Goal: Transaction & Acquisition: Subscribe to service/newsletter

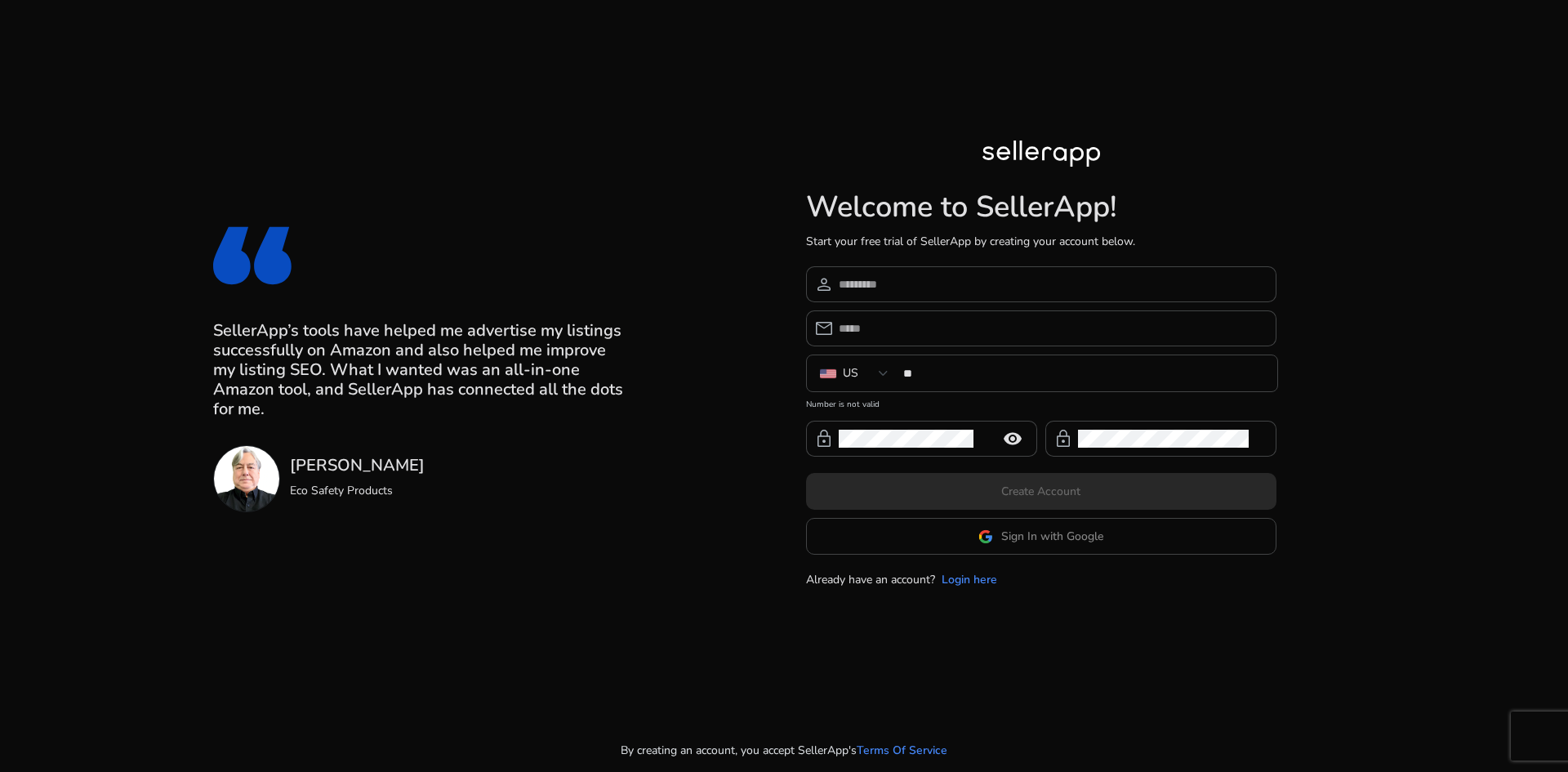
click at [976, 530] on app-google-signin "Sign In with Google" at bounding box center [1041, 537] width 471 height 37
click at [988, 541] on img at bounding box center [985, 537] width 15 height 15
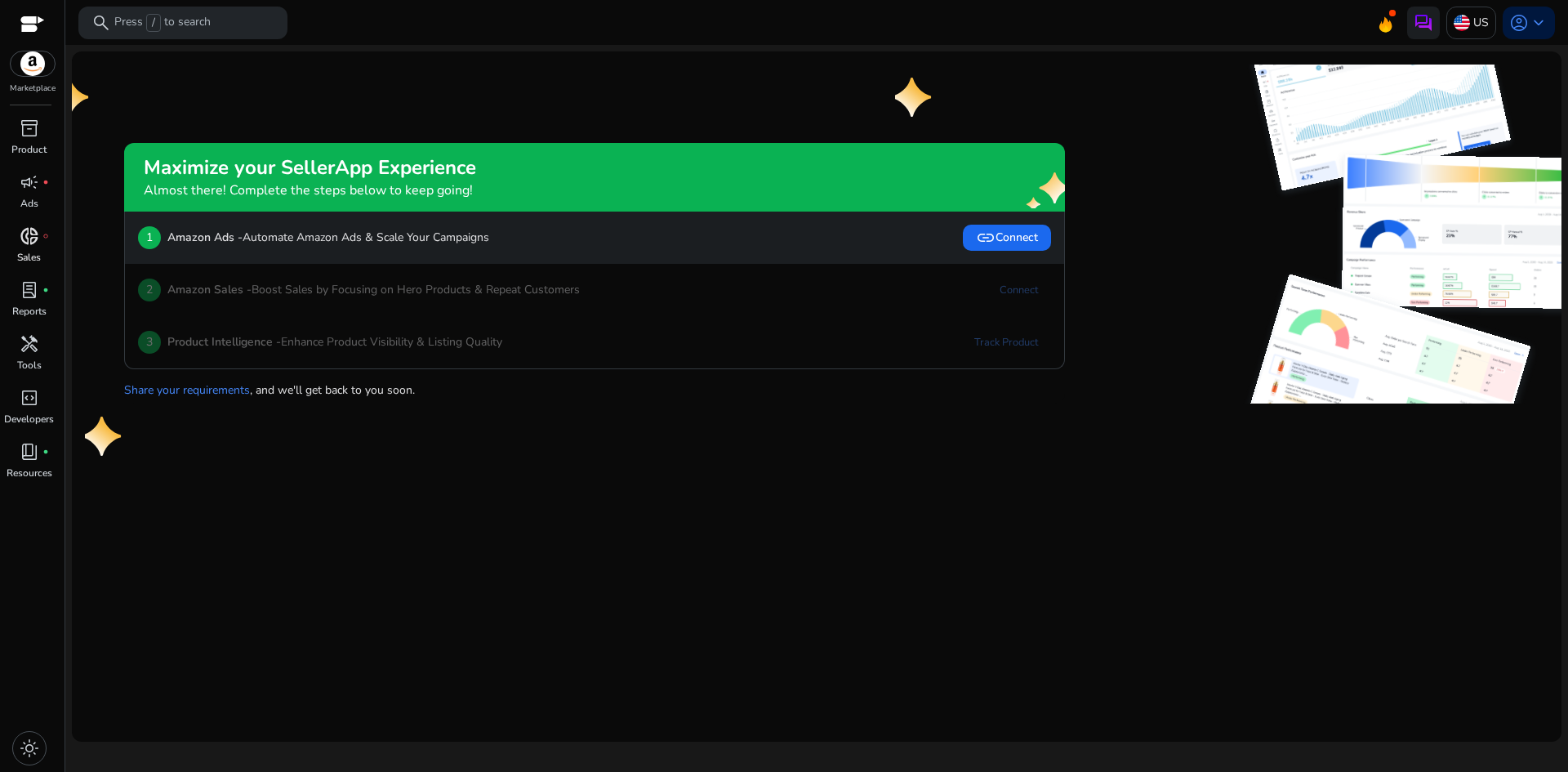
click at [10, 250] on link "donut_small fiber_manual_record Sales" at bounding box center [29, 250] width 58 height 54
click at [18, 246] on div "donut_small fiber_manual_record" at bounding box center [29, 236] width 46 height 26
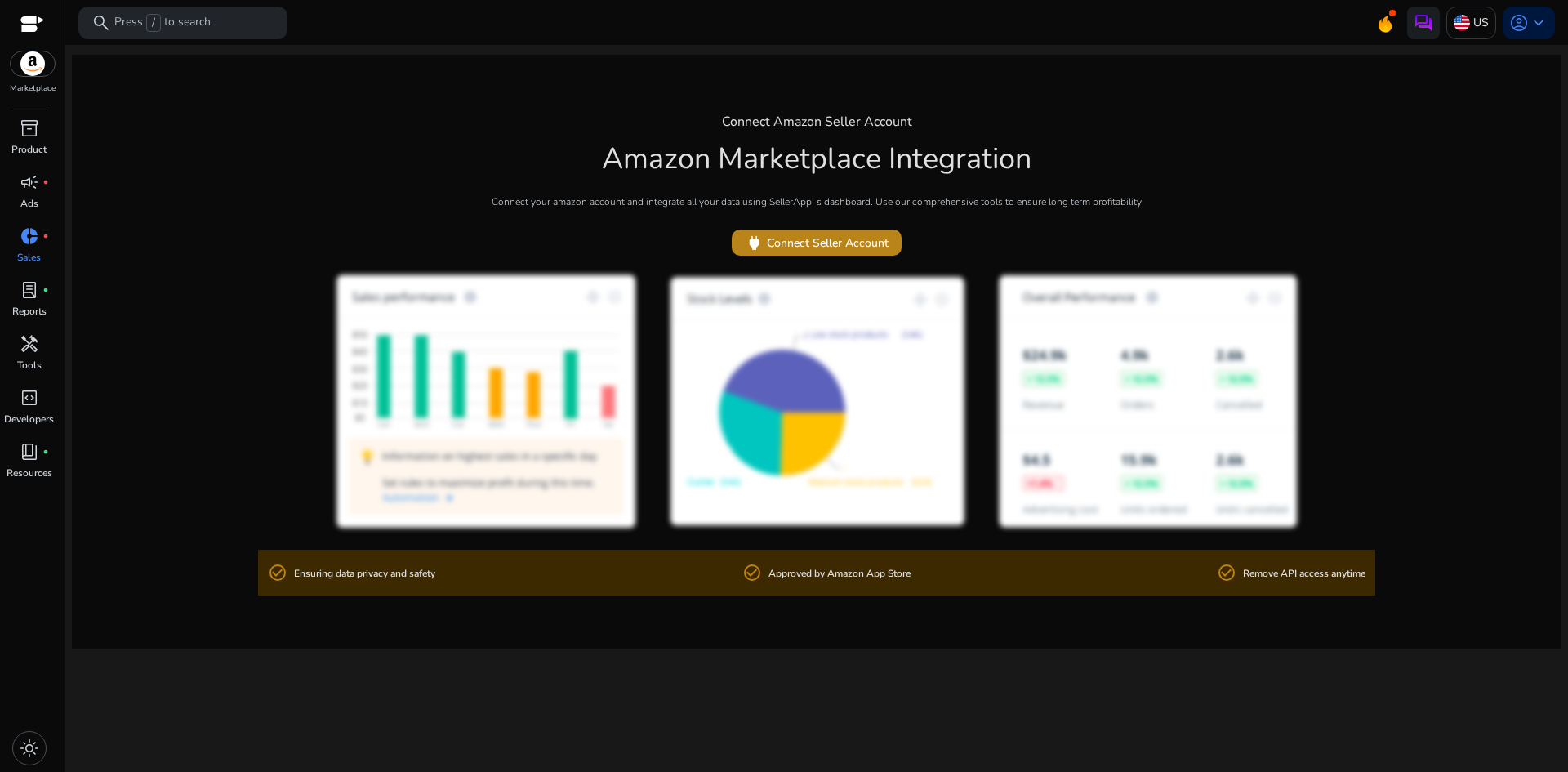
click at [899, 228] on span at bounding box center [816, 242] width 170 height 39
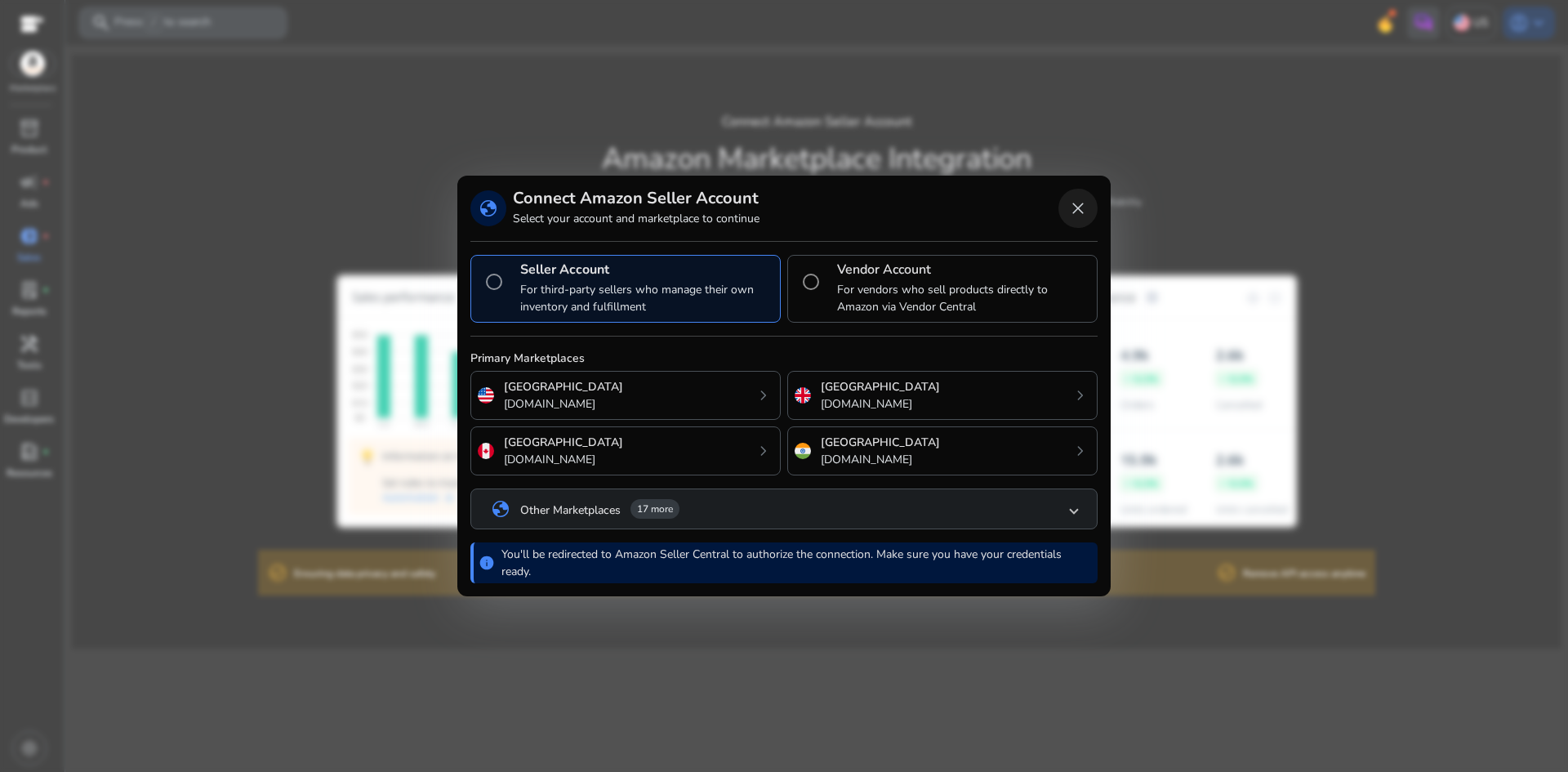
click at [1087, 195] on span "Close dialog" at bounding box center [1078, 208] width 39 height 39
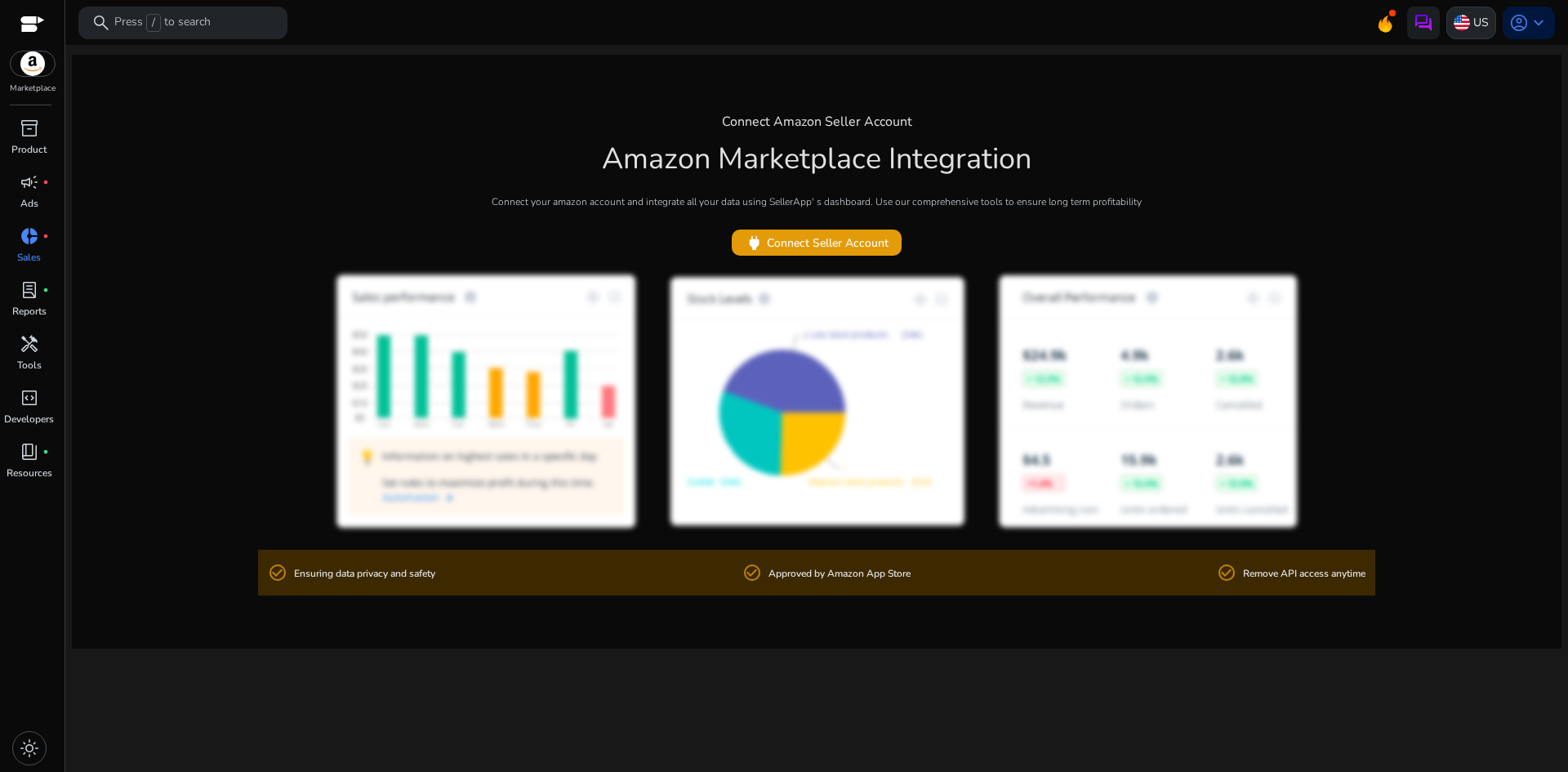
click at [1460, 26] on img at bounding box center [1462, 23] width 17 height 17
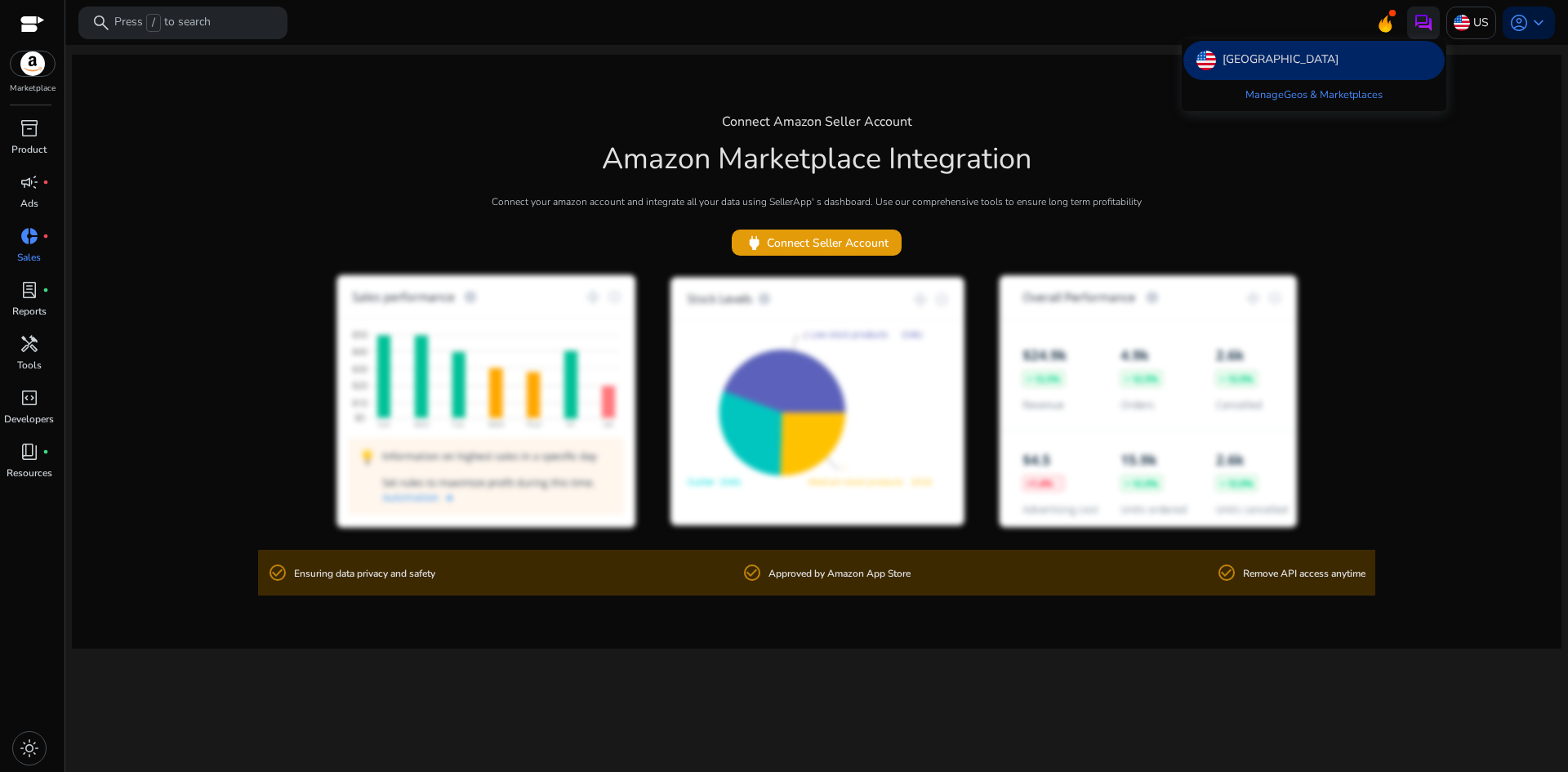
click at [1521, 19] on div at bounding box center [784, 386] width 1568 height 772
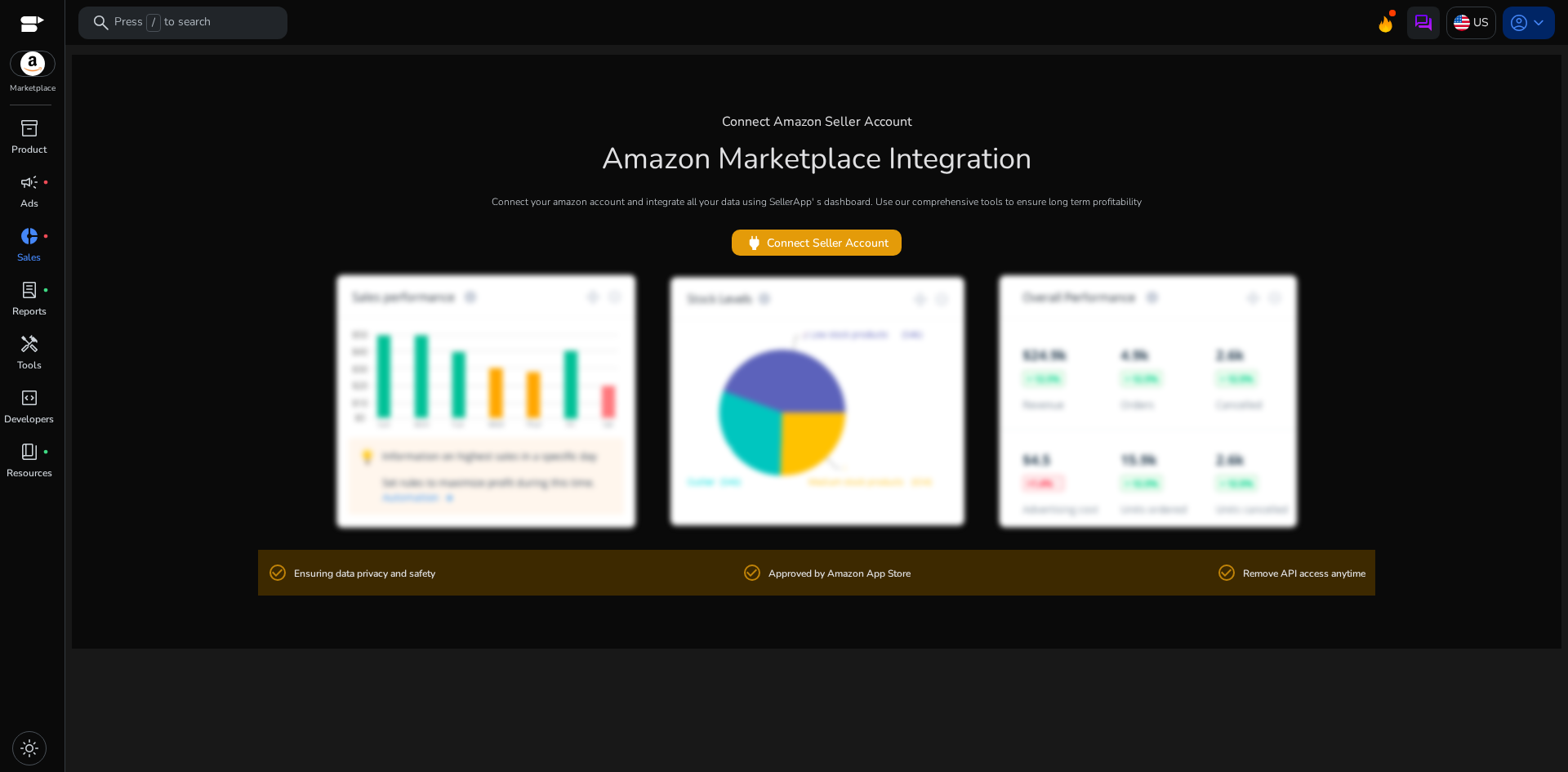
click at [1526, 23] on span "account_circle" at bounding box center [1519, 23] width 19 height 19
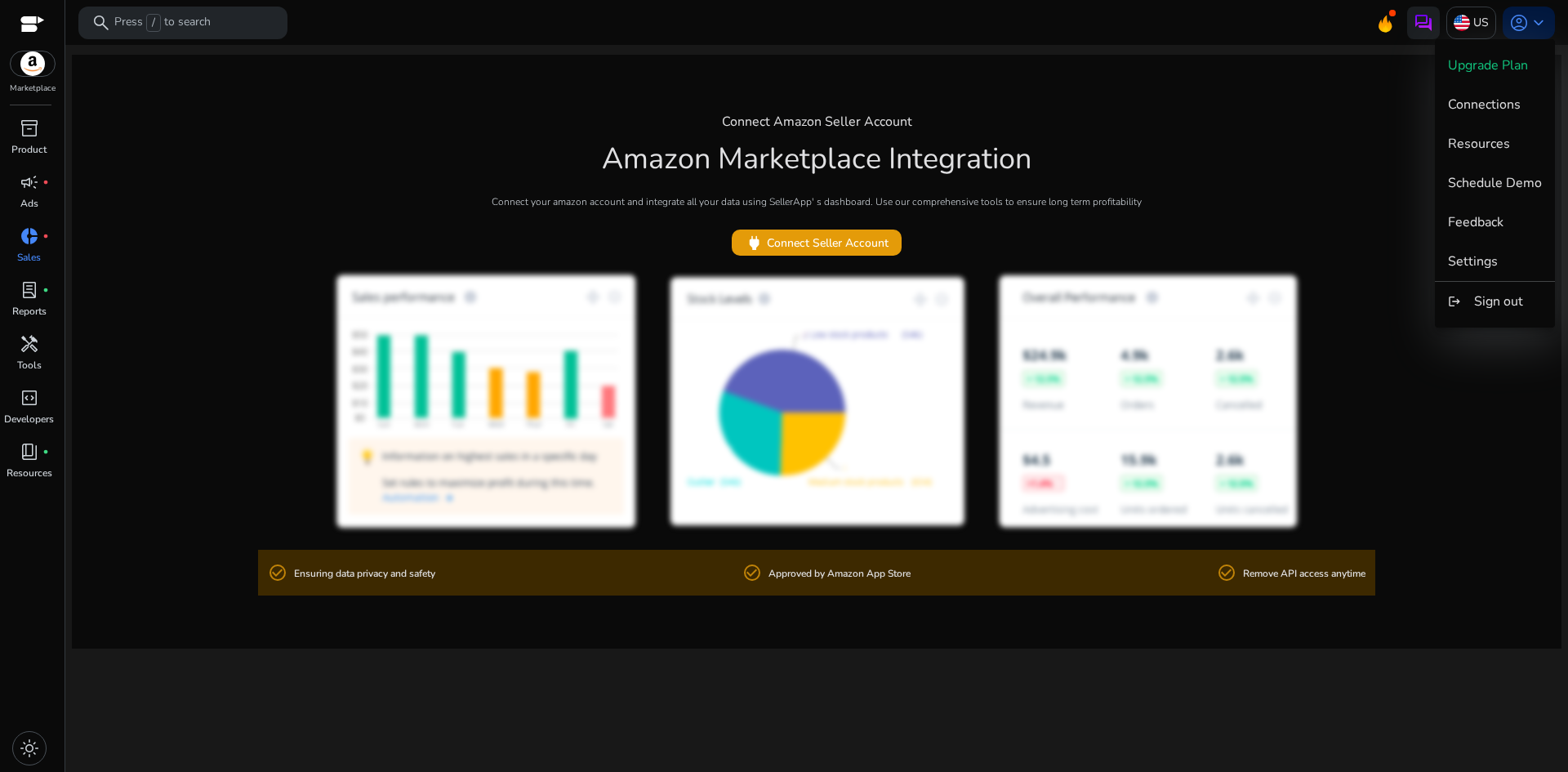
click at [1470, 25] on div at bounding box center [784, 386] width 1568 height 772
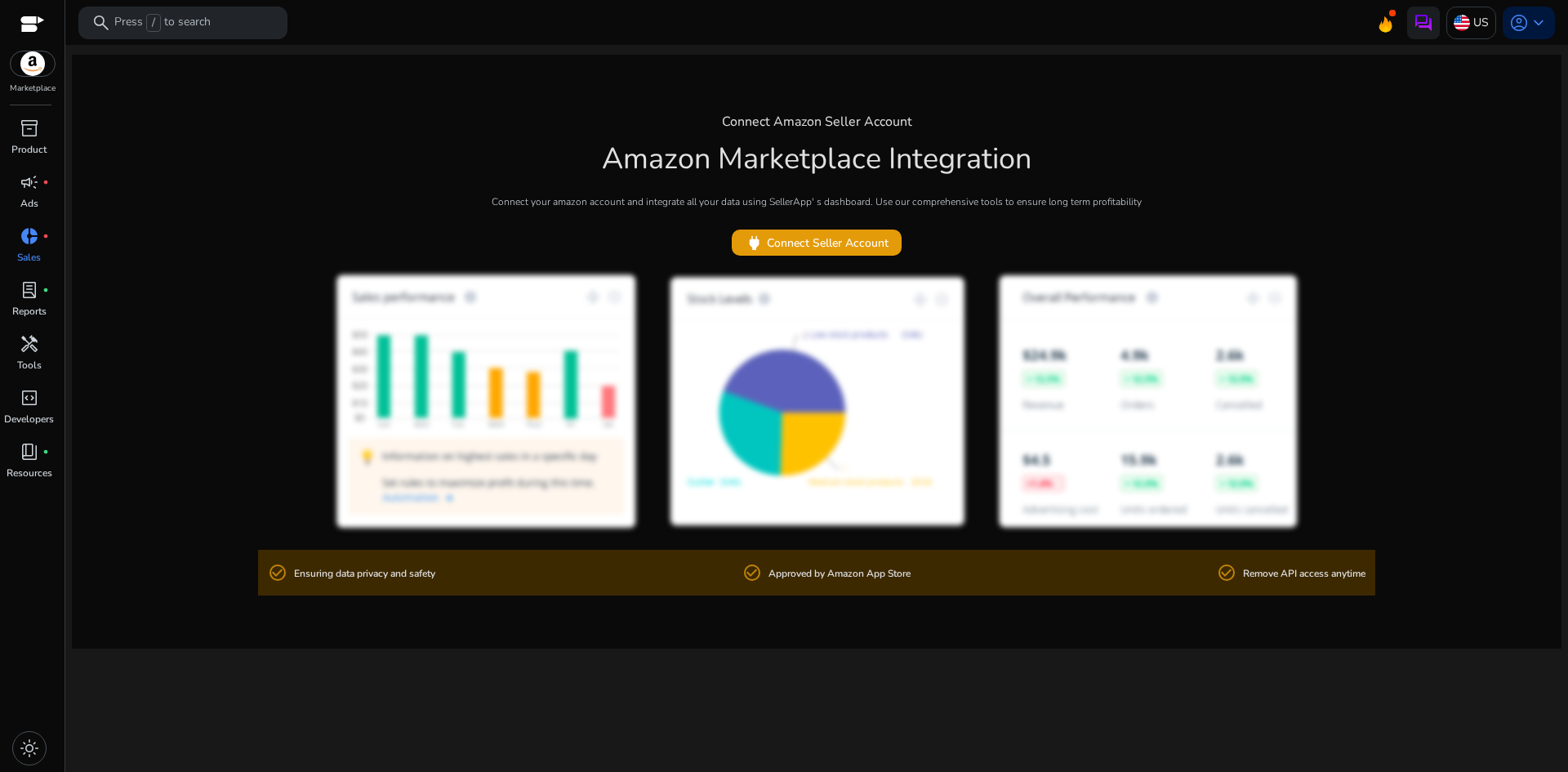
click at [1470, 25] on img at bounding box center [1462, 23] width 17 height 17
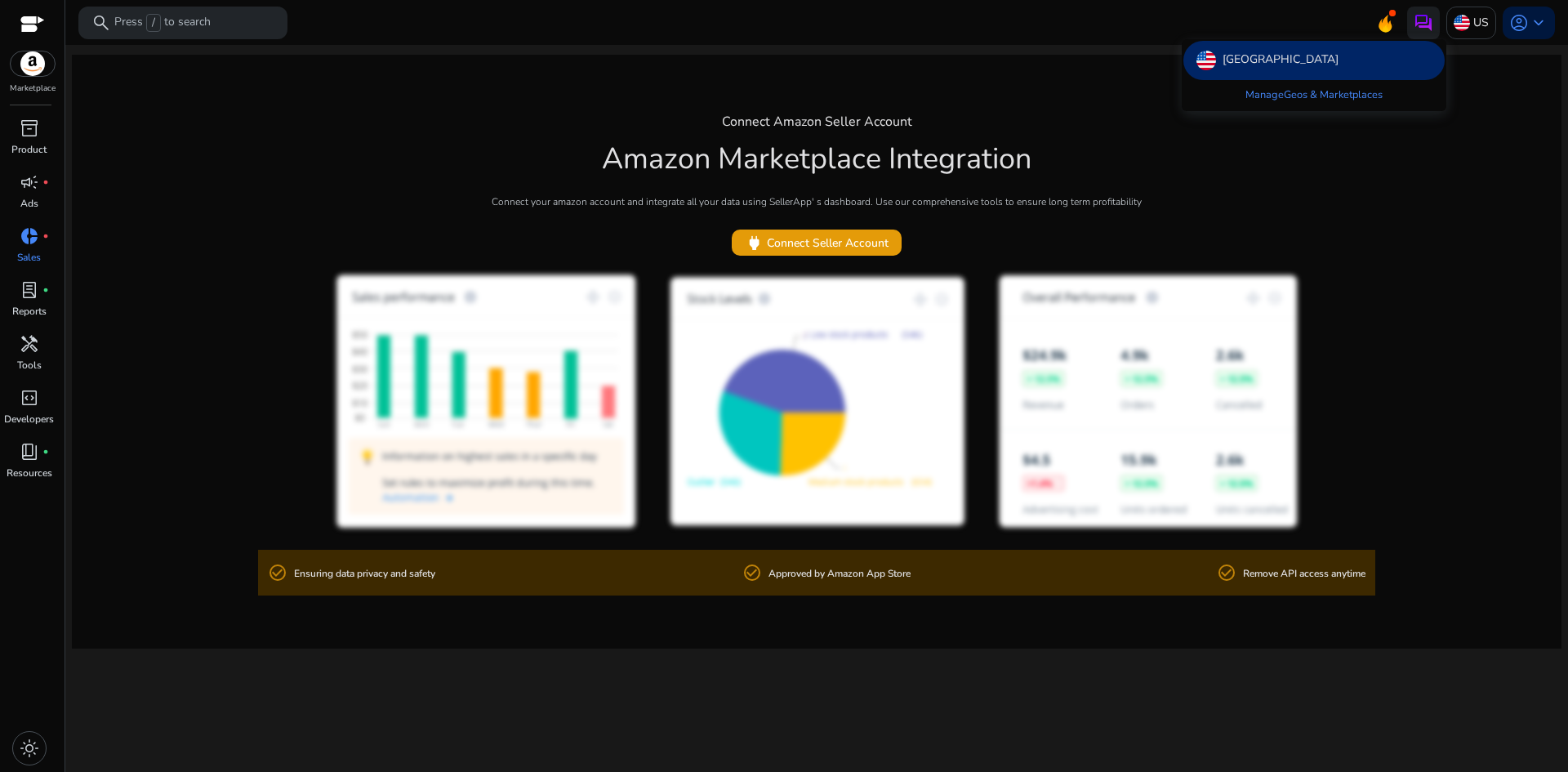
click at [120, 59] on div at bounding box center [784, 386] width 1568 height 772
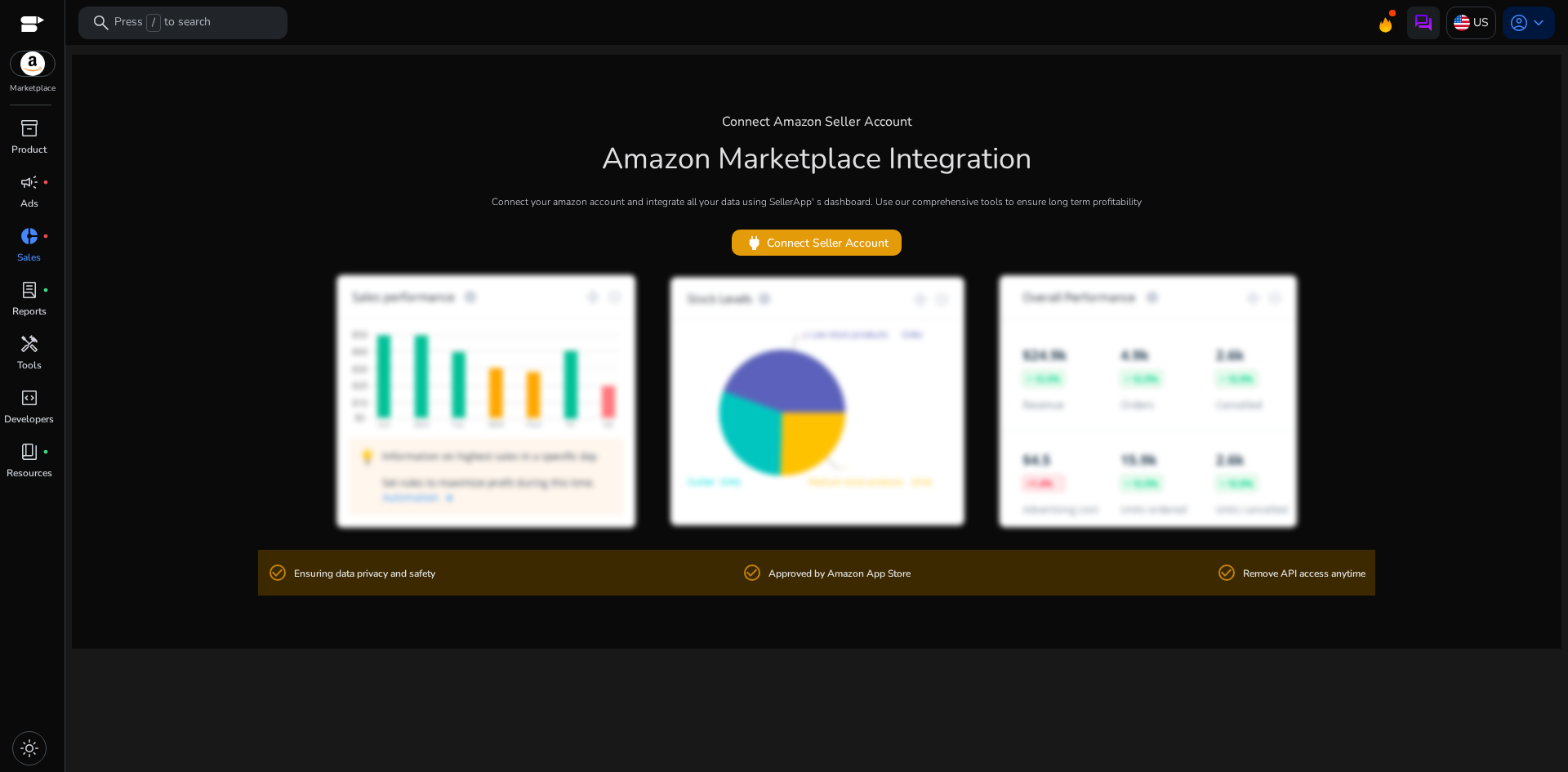
click at [42, 13] on div at bounding box center [32, 25] width 24 height 25
click at [34, 23] on div at bounding box center [32, 25] width 24 height 18
